Goal: Transaction & Acquisition: Purchase product/service

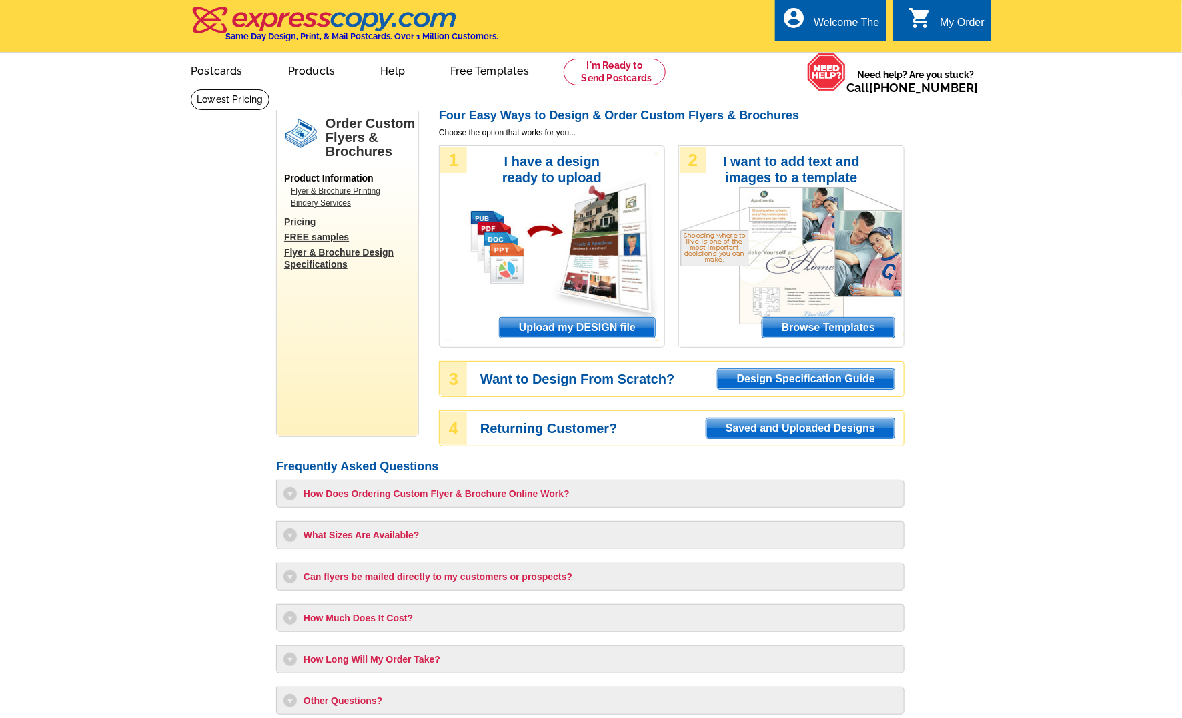
click at [555, 331] on span "Upload my DESIGN file" at bounding box center [577, 328] width 155 height 20
click at [554, 319] on span "Upload my DESIGN file" at bounding box center [577, 328] width 155 height 20
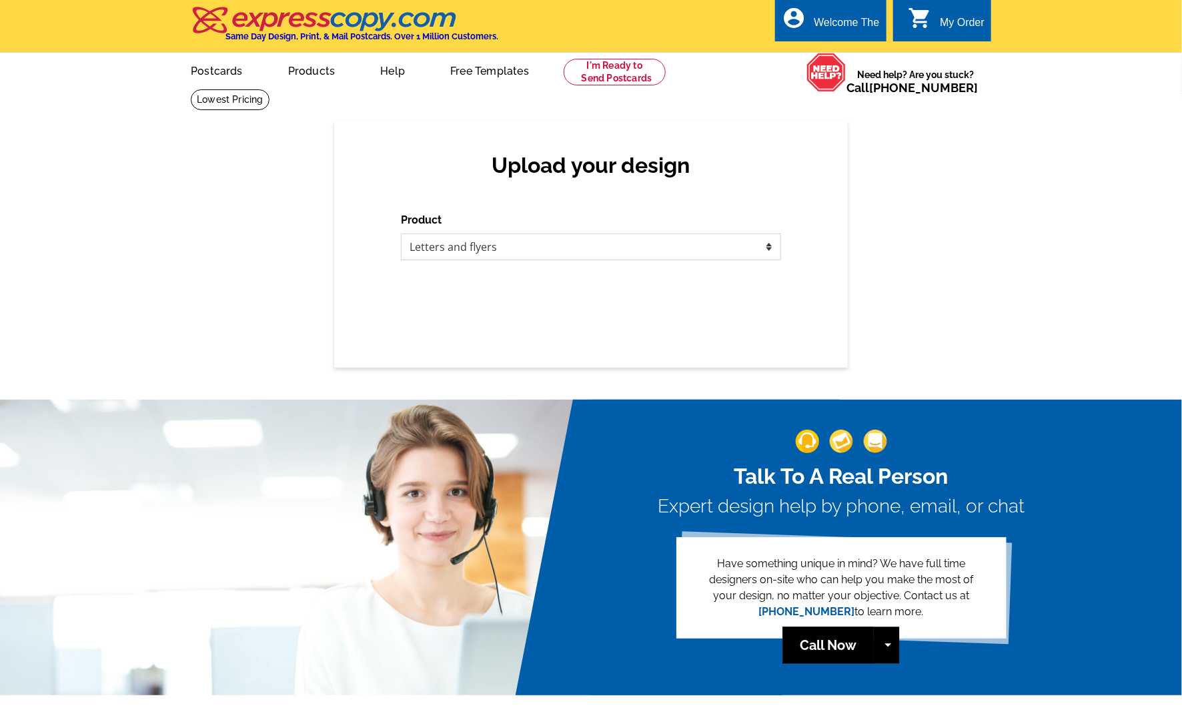
click at [492, 250] on select "Please select the type of file... Postcards Business Cards Letters and flyers G…" at bounding box center [591, 247] width 380 height 27
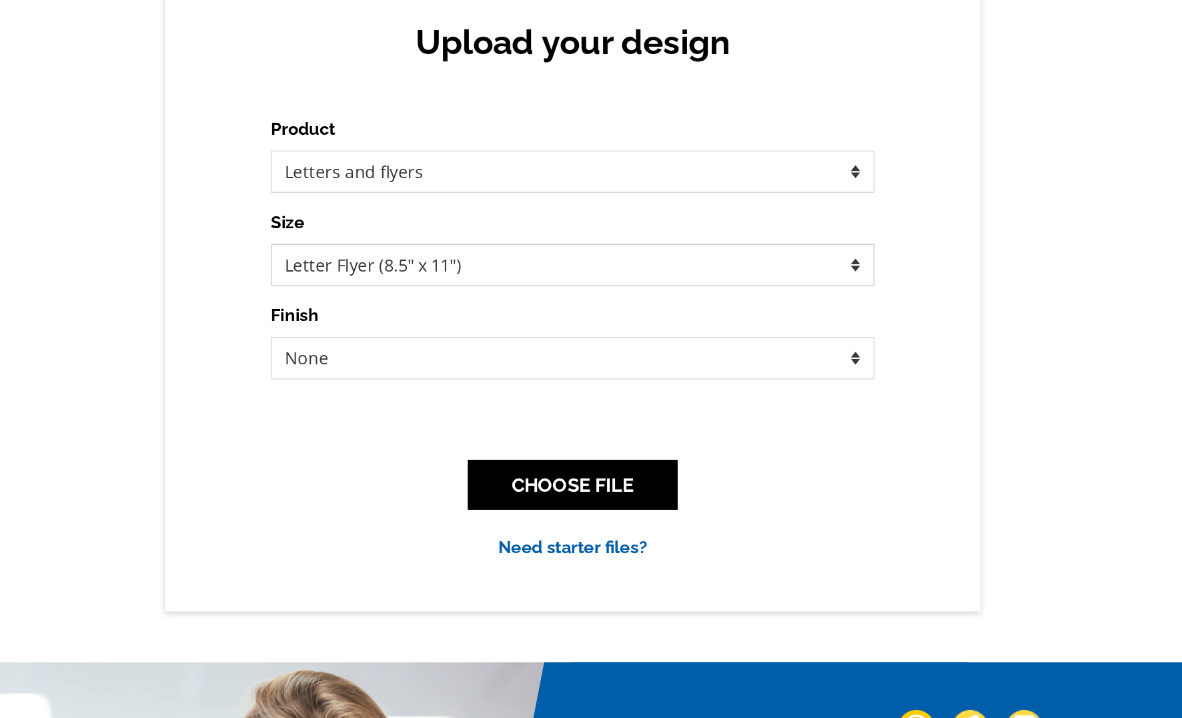
click at [628, 310] on select "Letter Flyer (8.5" x 11") Tabloid Flyer (11" x 17")" at bounding box center [591, 305] width 380 height 27
click at [599, 238] on select "Please select the type of file... Postcards Business Cards Letters and flyers G…" at bounding box center [591, 247] width 380 height 27
click at [459, 364] on select "None Envelope Mailer Bi-fold Mailer Tri-fold Mailer" at bounding box center [591, 364] width 380 height 27
select select "3"
click at [401, 351] on select "None Envelope Mailer Bi-fold Mailer Tri-fold Mailer" at bounding box center [591, 364] width 380 height 27
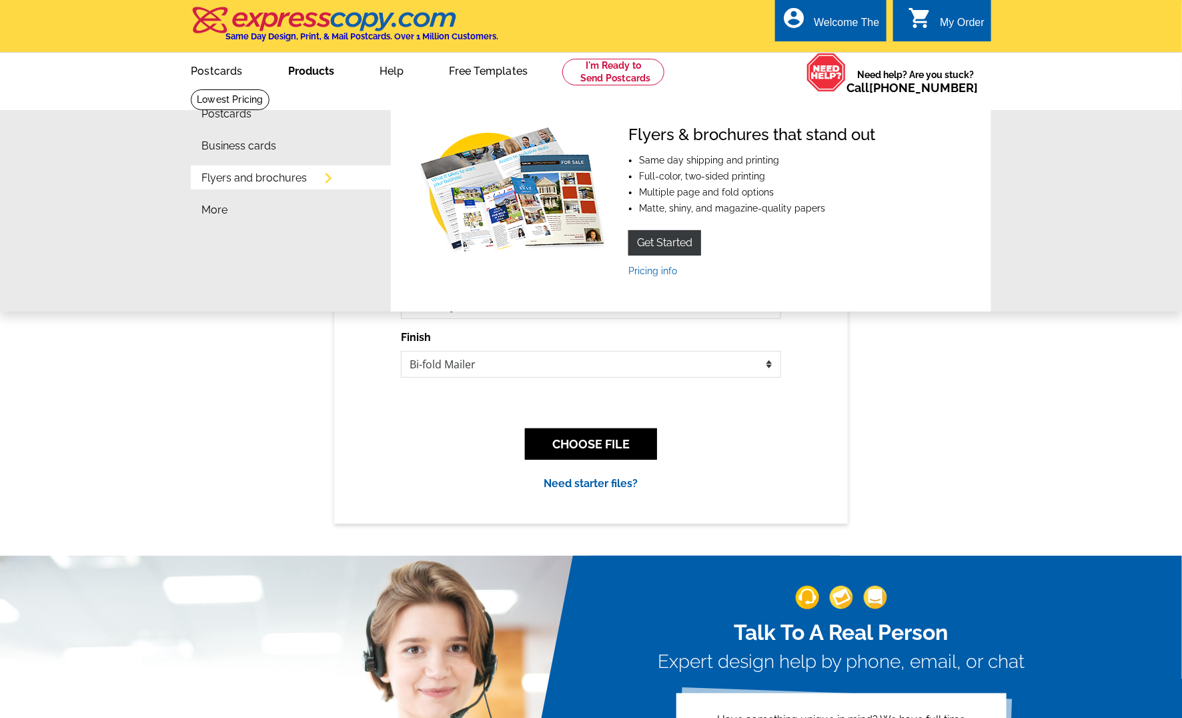
click at [287, 177] on link "Flyers and brochures" at bounding box center [254, 178] width 105 height 11
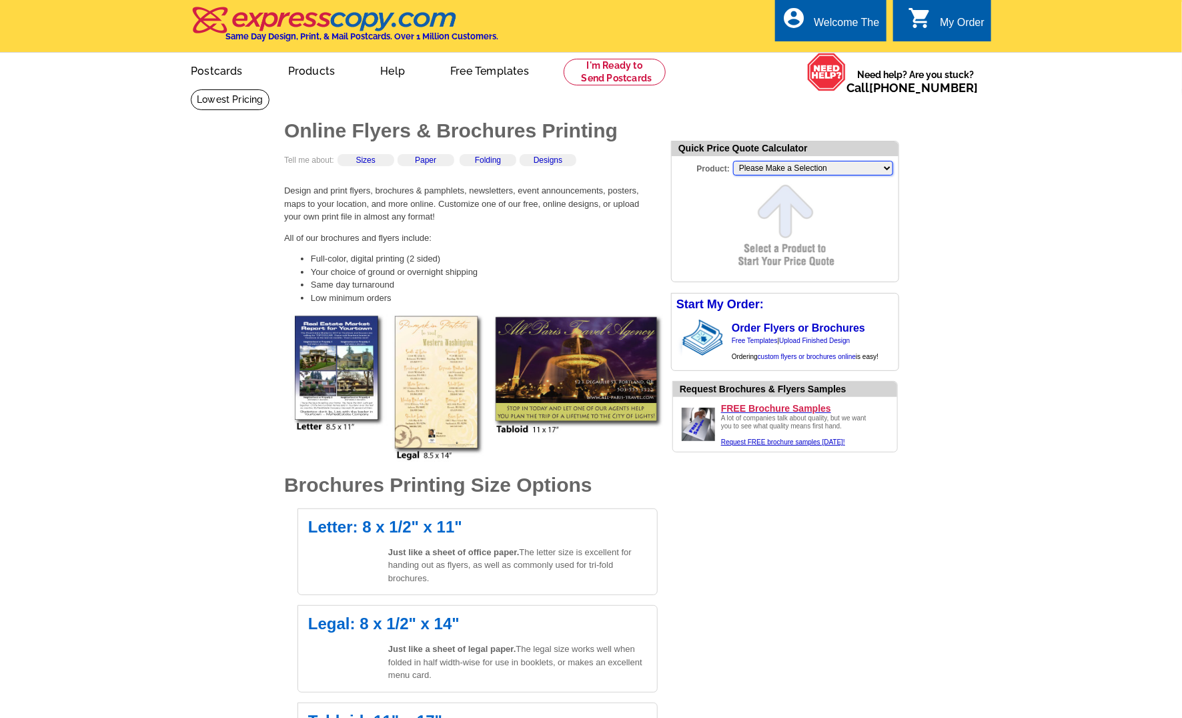
click at [777, 169] on select "Please Make a Selection Jumbo Postcard (5.5" x 8.5") Regular Postcard (4.25" x …" at bounding box center [813, 168] width 160 height 15
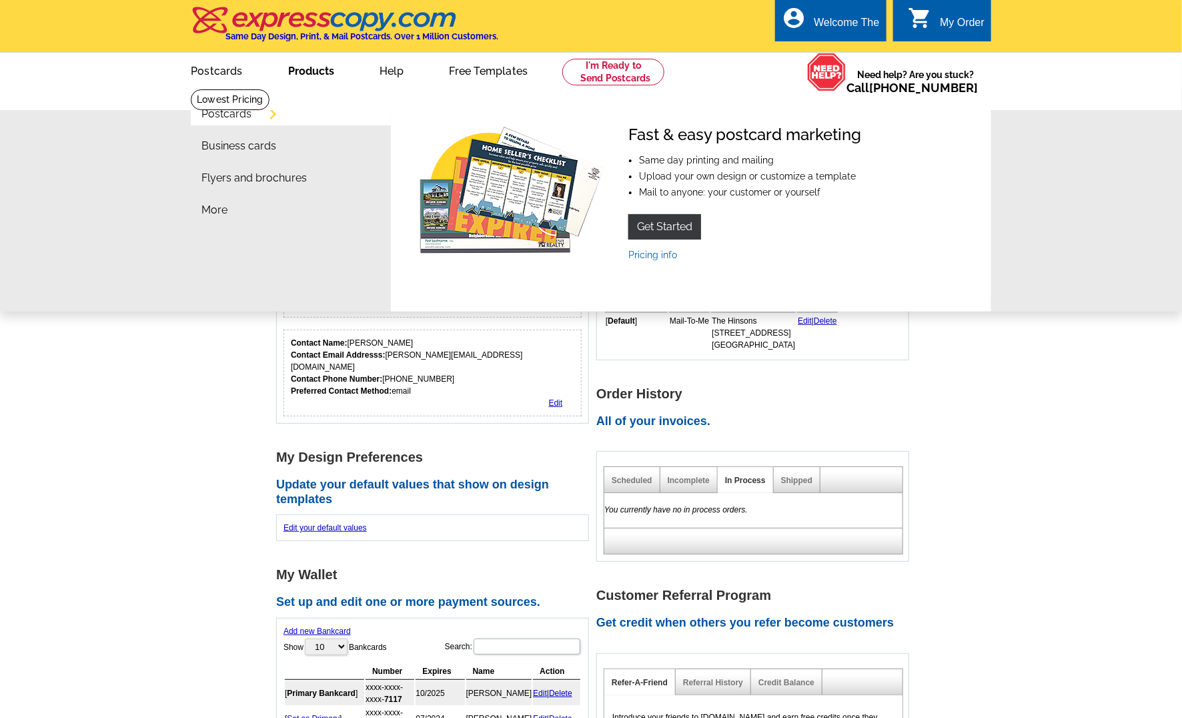
click at [294, 78] on link "Products" at bounding box center [311, 69] width 89 height 31
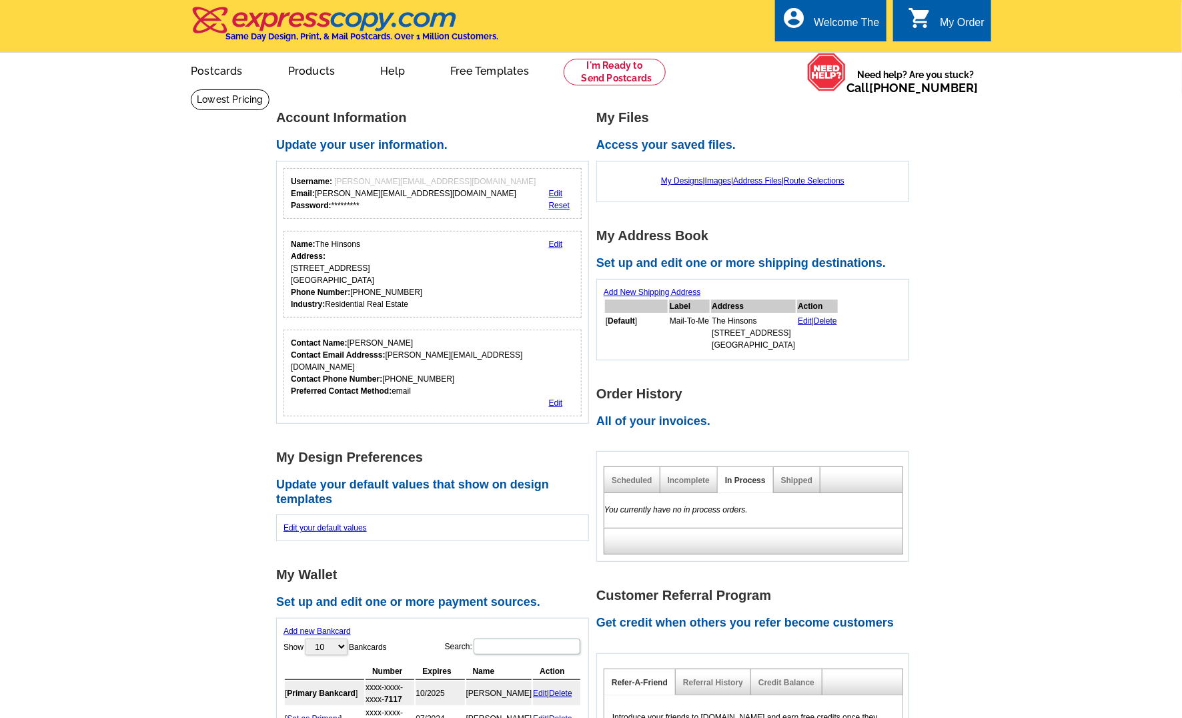
click at [311, 75] on link "Products" at bounding box center [312, 69] width 90 height 31
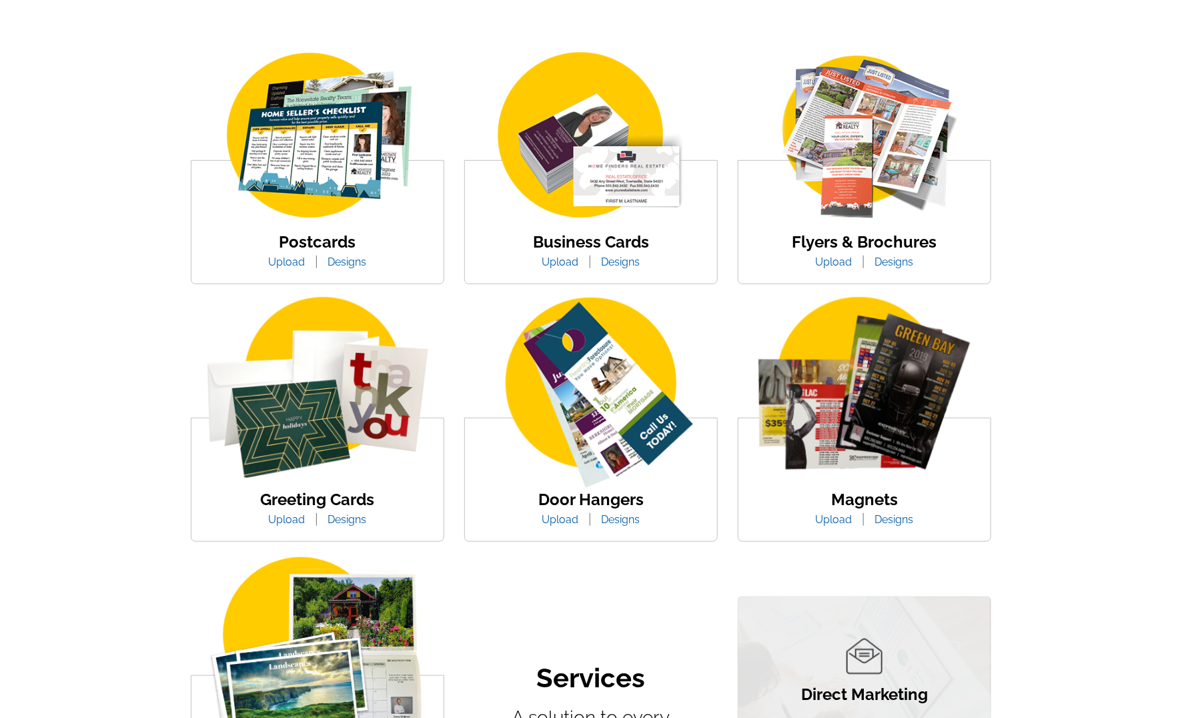
scroll to position [169, 0]
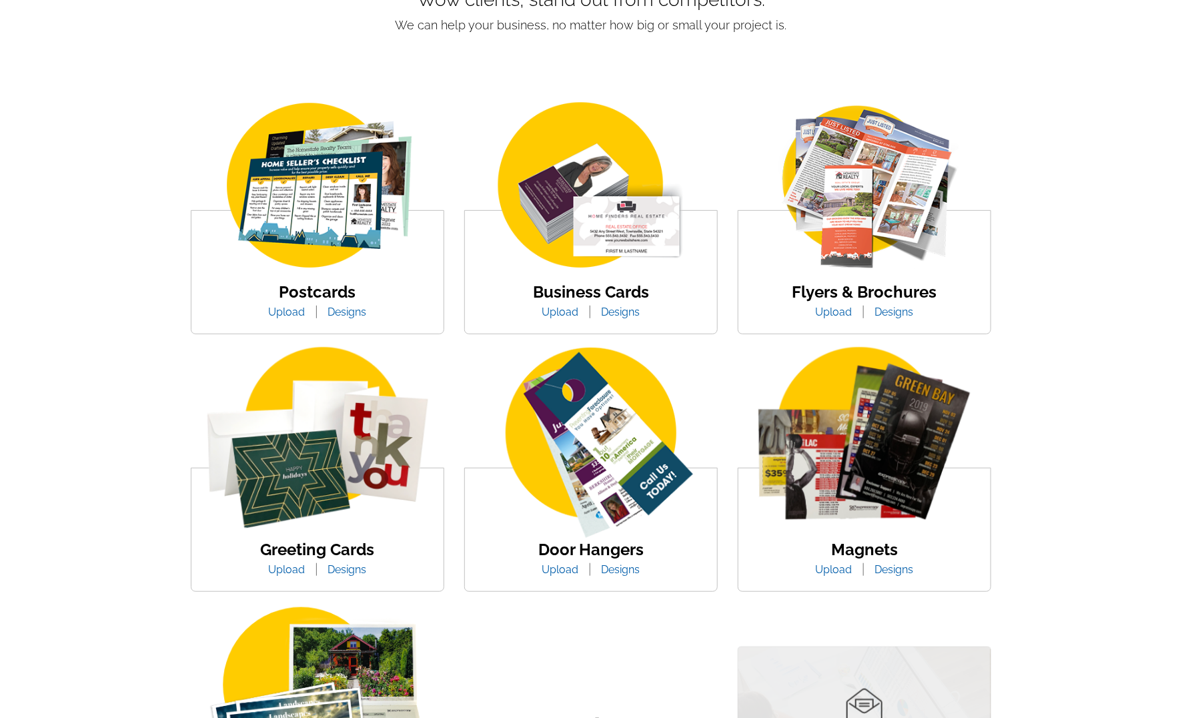
click at [865, 296] on link "Flyers & Brochures" at bounding box center [865, 291] width 145 height 19
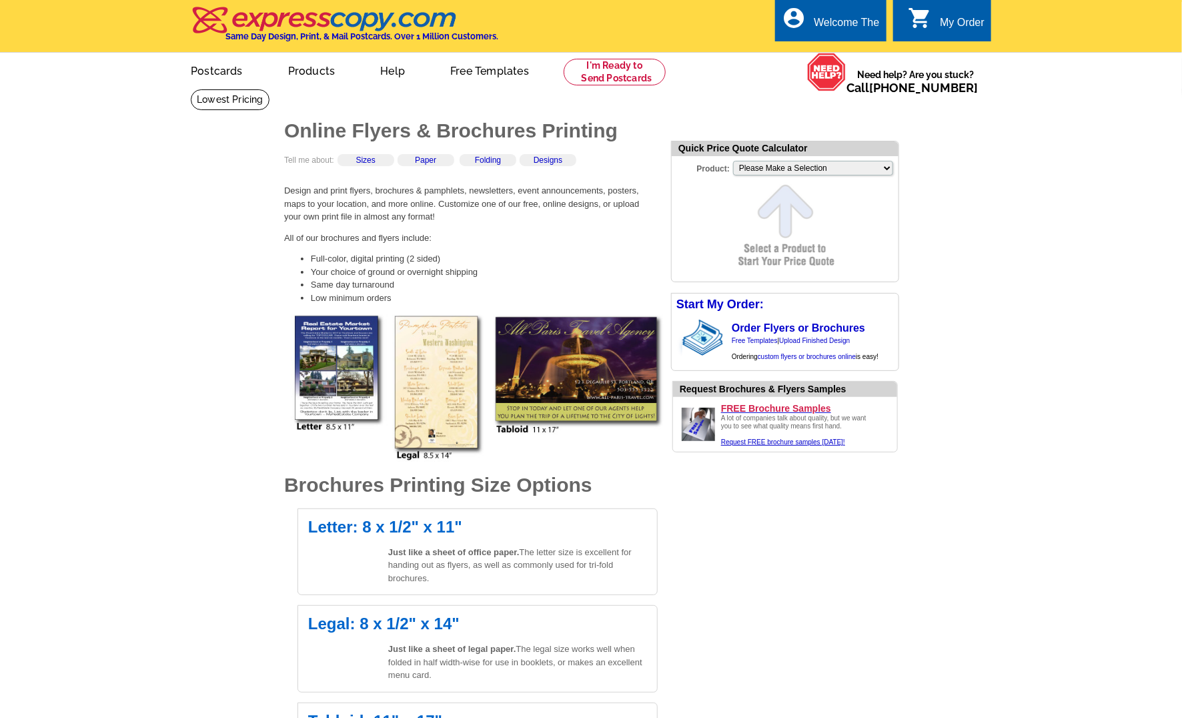
click at [787, 204] on form "Quick Price Quote Calculator Product: Please Make a Selection Jumbo Postcard (5…" at bounding box center [785, 211] width 228 height 141
click at [795, 170] on select "Please Make a Selection Jumbo Postcard (5.5" x 8.5") Regular Postcard (4.25" x …" at bounding box center [813, 168] width 160 height 15
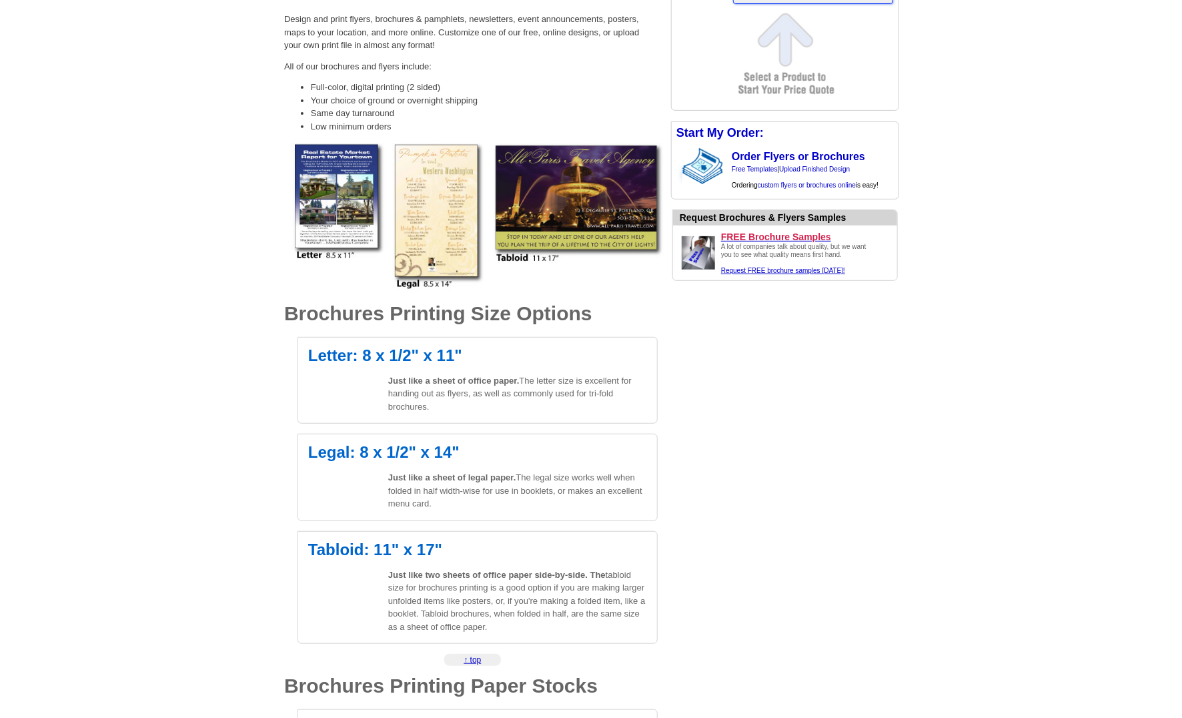
scroll to position [189, 0]
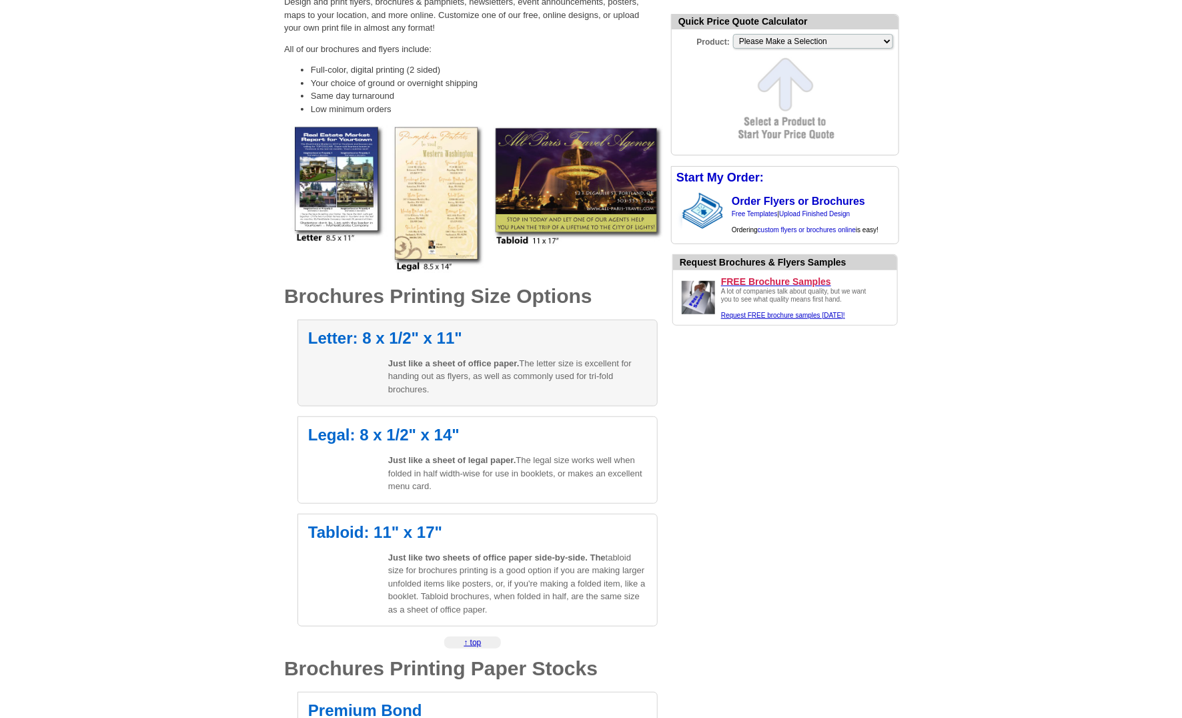
click at [438, 330] on h2 "Letter: 8 x 1/2" x 11"" at bounding box center [477, 338] width 339 height 16
select select "6"
click at [432, 342] on h2 "Letter: 8 x 1/2" x 11"" at bounding box center [477, 338] width 339 height 16
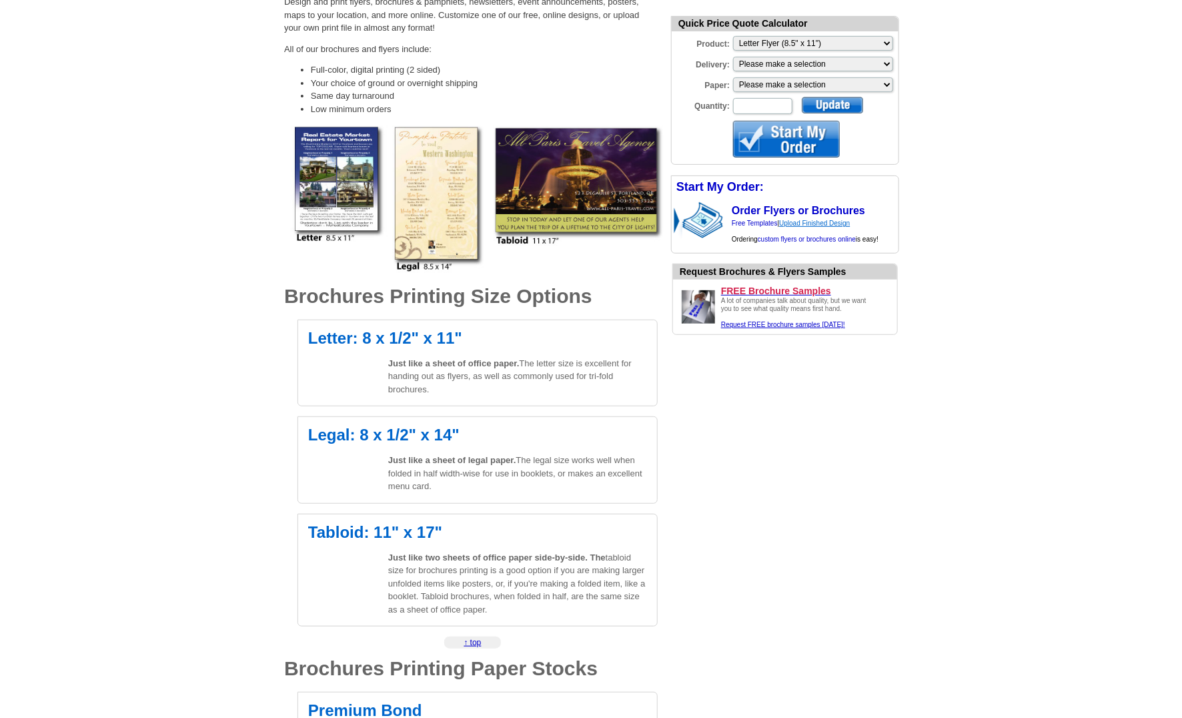
click at [811, 222] on link "Upload Finished Design" at bounding box center [814, 223] width 71 height 7
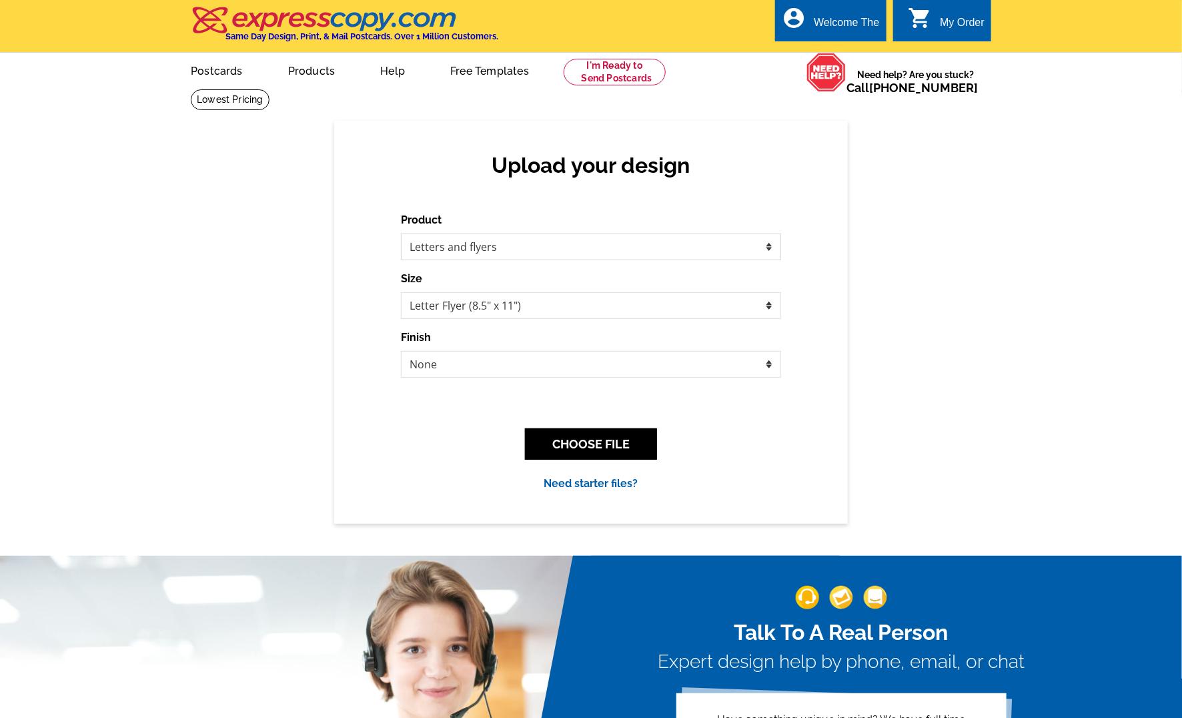
click at [527, 256] on select "Please select the type of file... Postcards Business Cards Letters and flyers G…" at bounding box center [591, 247] width 380 height 27
click at [401, 234] on select "Please select the type of file... Postcards Business Cards Letters and flyers G…" at bounding box center [591, 247] width 380 height 27
click at [539, 356] on select "None Envelope Mailer Bi-fold Mailer Tri-fold Mailer" at bounding box center [591, 364] width 380 height 27
select select "3"
click at [401, 351] on select "None Envelope Mailer Bi-fold Mailer Tri-fold Mailer" at bounding box center [591, 364] width 380 height 27
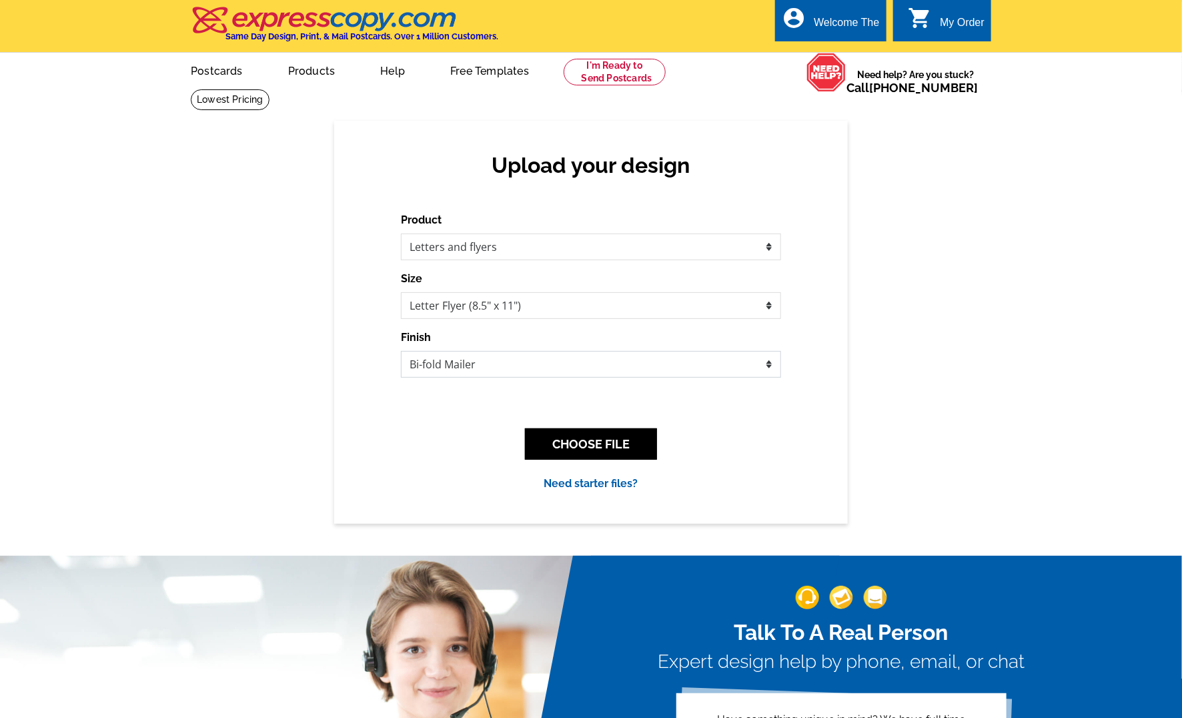
scroll to position [29, 0]
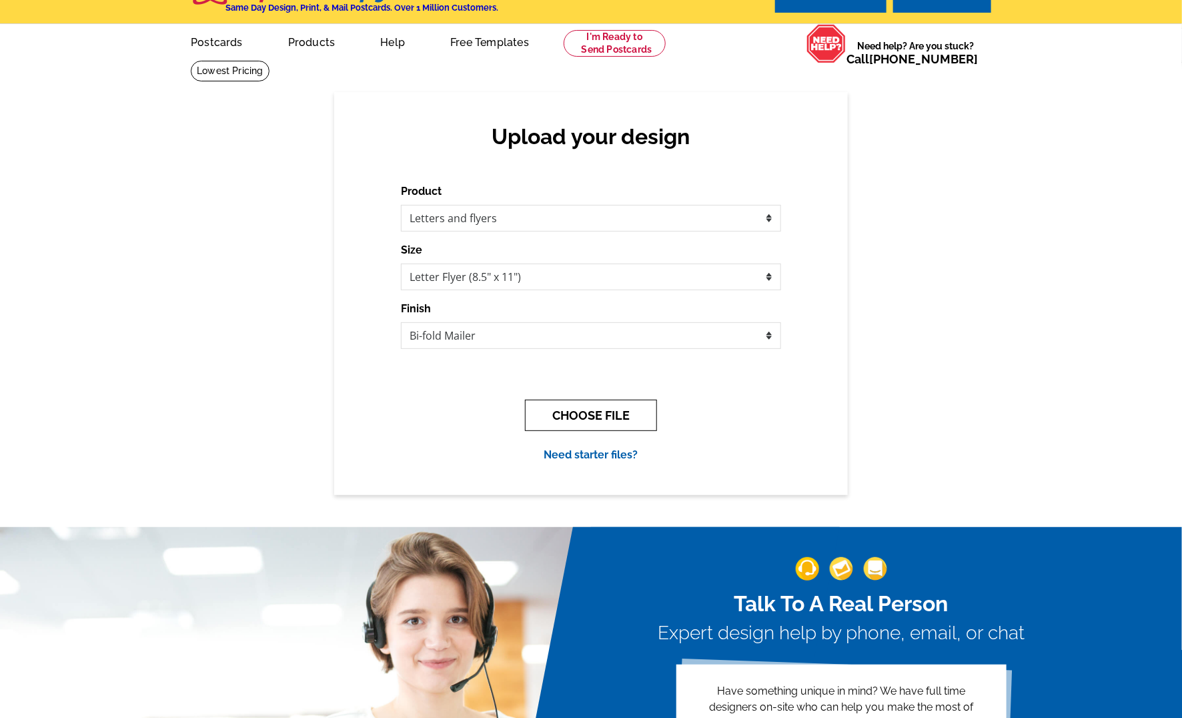
click at [569, 410] on button "CHOOSE FILE" at bounding box center [591, 415] width 132 height 31
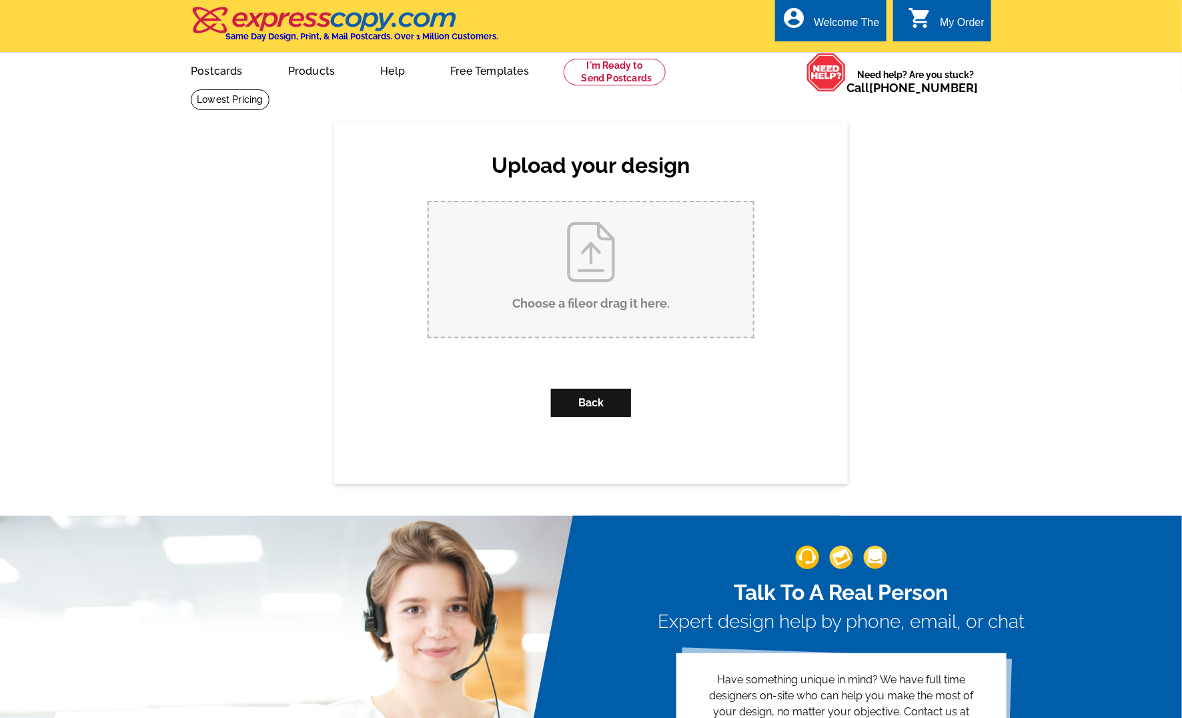
scroll to position [0, 0]
click at [502, 234] on input "Choose a file or drag it here ." at bounding box center [591, 269] width 324 height 135
type input "C:\fakepath\Copy of 4-Page Brochure (17 x 11 in) (1).pdf"
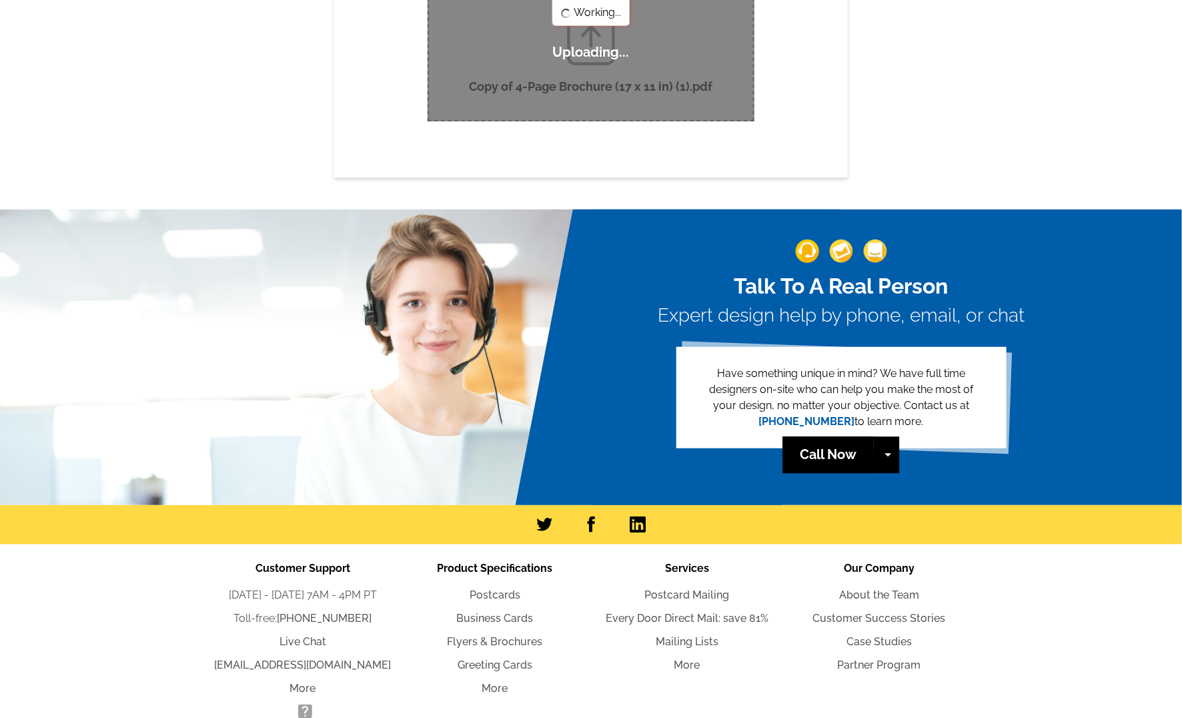
scroll to position [224, 0]
